Goal: Navigation & Orientation: Find specific page/section

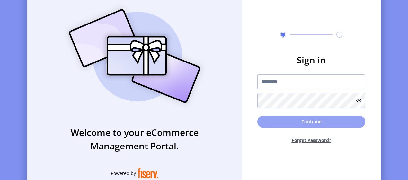
type input "**********"
click at [301, 115] on button "Continue" at bounding box center [311, 121] width 108 height 12
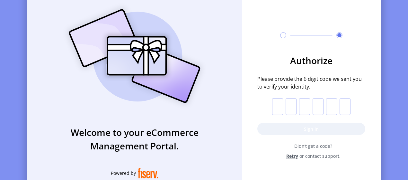
click at [279, 104] on input "text" at bounding box center [277, 106] width 11 height 17
paste input "*"
type input "*"
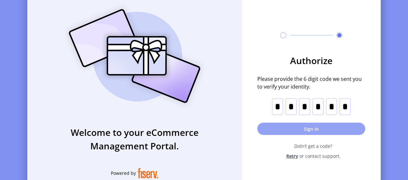
click at [292, 134] on button "Sign in" at bounding box center [311, 128] width 108 height 12
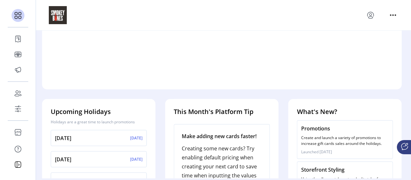
scroll to position [291, 0]
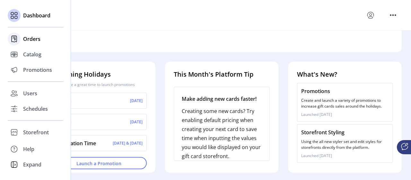
click at [20, 37] on div at bounding box center [14, 38] width 13 height 13
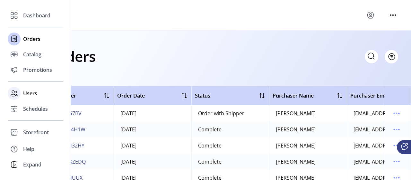
click at [21, 97] on div "Users" at bounding box center [36, 92] width 56 height 15
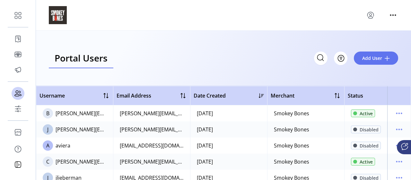
scroll to position [64, 0]
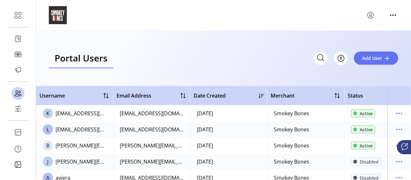
click at [89, 112] on div "[EMAIL_ADDRESS][DOMAIN_NAME]" at bounding box center [81, 113] width 51 height 8
drag, startPoint x: 89, startPoint y: 113, endPoint x: 365, endPoint y: 120, distance: 276.6
click at [365, 120] on tr "K [EMAIL_ADDRESS][DOMAIN_NAME] [EMAIL_ADDRESS][DOMAIN_NAME] [DATE] Smokey Bones…" at bounding box center [240, 113] width 409 height 16
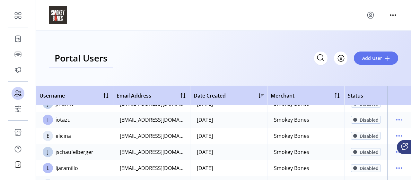
scroll to position [284, 0]
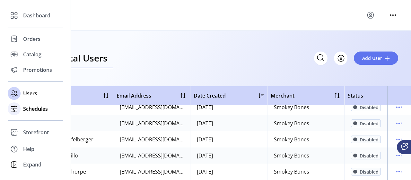
click at [43, 106] on span "Schedules" at bounding box center [35, 109] width 25 height 8
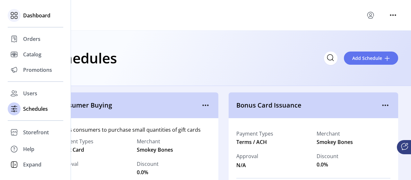
click at [49, 17] on span "Dashboard" at bounding box center [36, 16] width 27 height 8
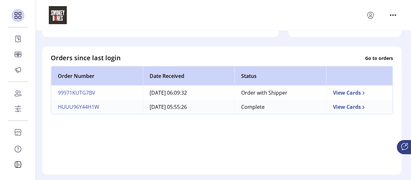
scroll to position [225, 0]
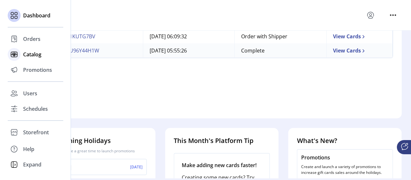
click at [30, 52] on span "Catalog" at bounding box center [32, 54] width 18 height 8
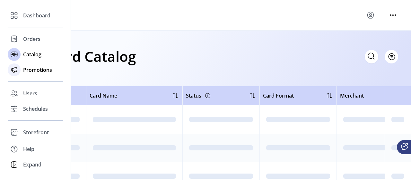
click at [26, 74] on div "Promotions" at bounding box center [36, 69] width 56 height 15
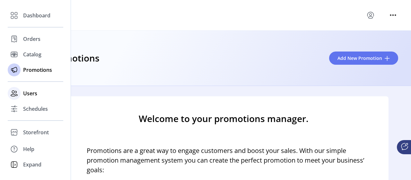
click at [38, 89] on div "Users" at bounding box center [36, 92] width 56 height 15
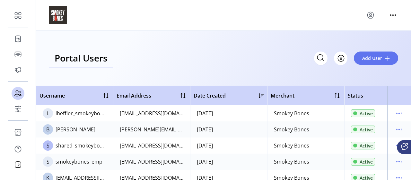
click at [371, 15] on icon "menu" at bounding box center [371, 14] width 2 height 2
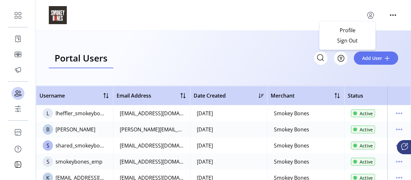
drag, startPoint x: 241, startPoint y: 32, endPoint x: 184, endPoint y: 34, distance: 57.2
click at [239, 32] on div "Portal Users Storefront Users Filter Add User" at bounding box center [223, 58] width 375 height 55
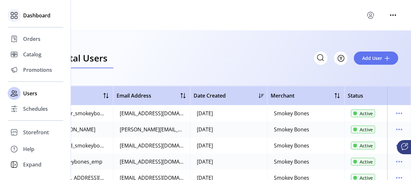
click at [22, 13] on div "Dashboard" at bounding box center [36, 15] width 56 height 15
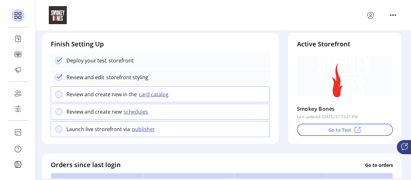
scroll to position [98, 0]
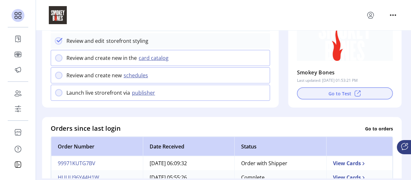
click at [326, 93] on button "Go to Test" at bounding box center [345, 93] width 96 height 12
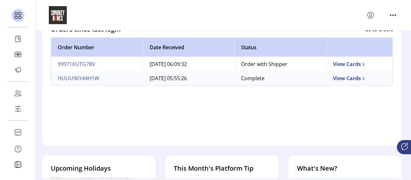
scroll to position [291, 0]
